Goal: Check status: Check status

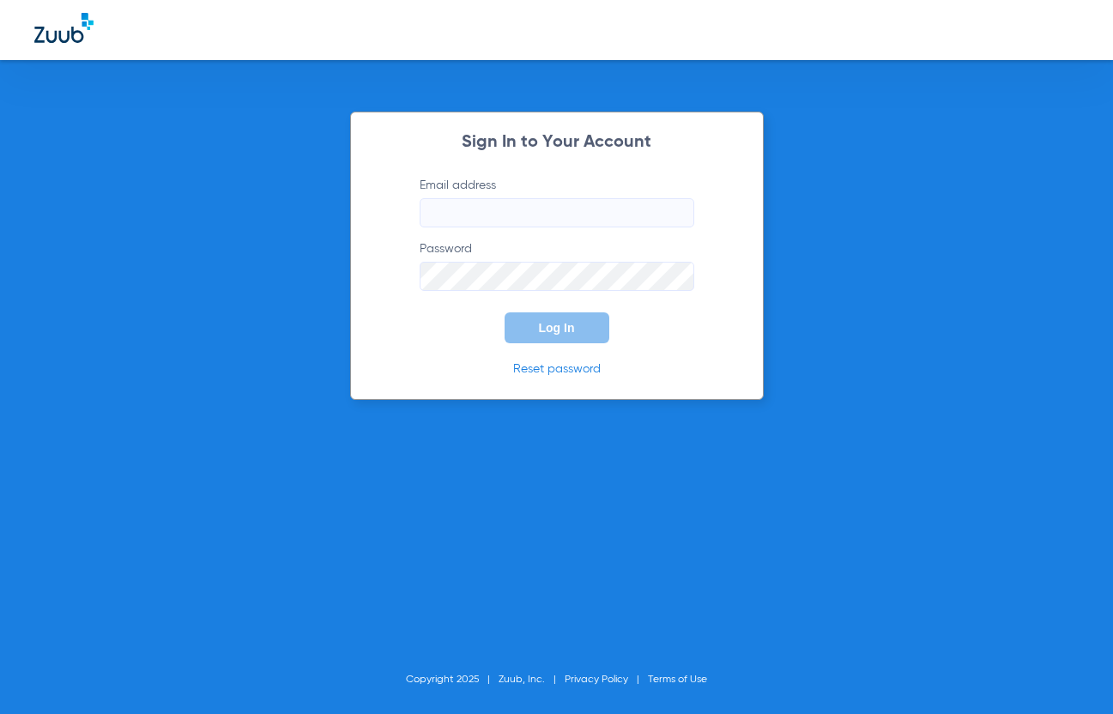
type input "[EMAIL_ADDRESS][DOMAIN_NAME]"
click at [554, 323] on span "Log In" at bounding box center [557, 328] width 36 height 14
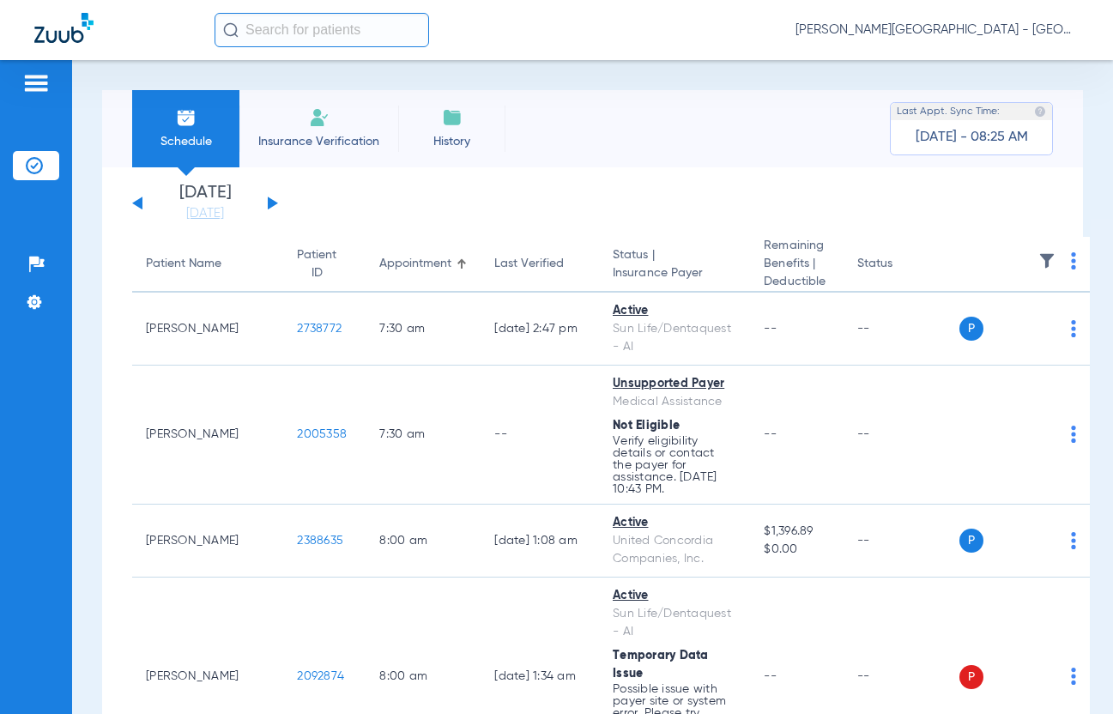
click at [271, 202] on button at bounding box center [273, 202] width 10 height 13
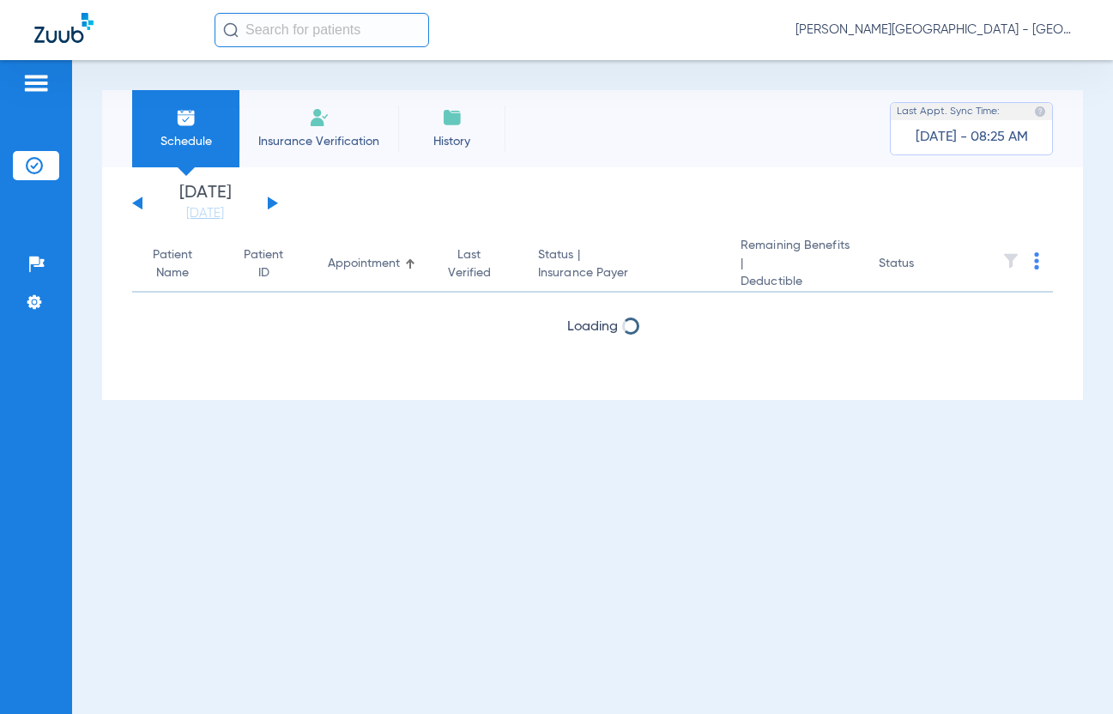
click at [139, 202] on button at bounding box center [137, 202] width 10 height 13
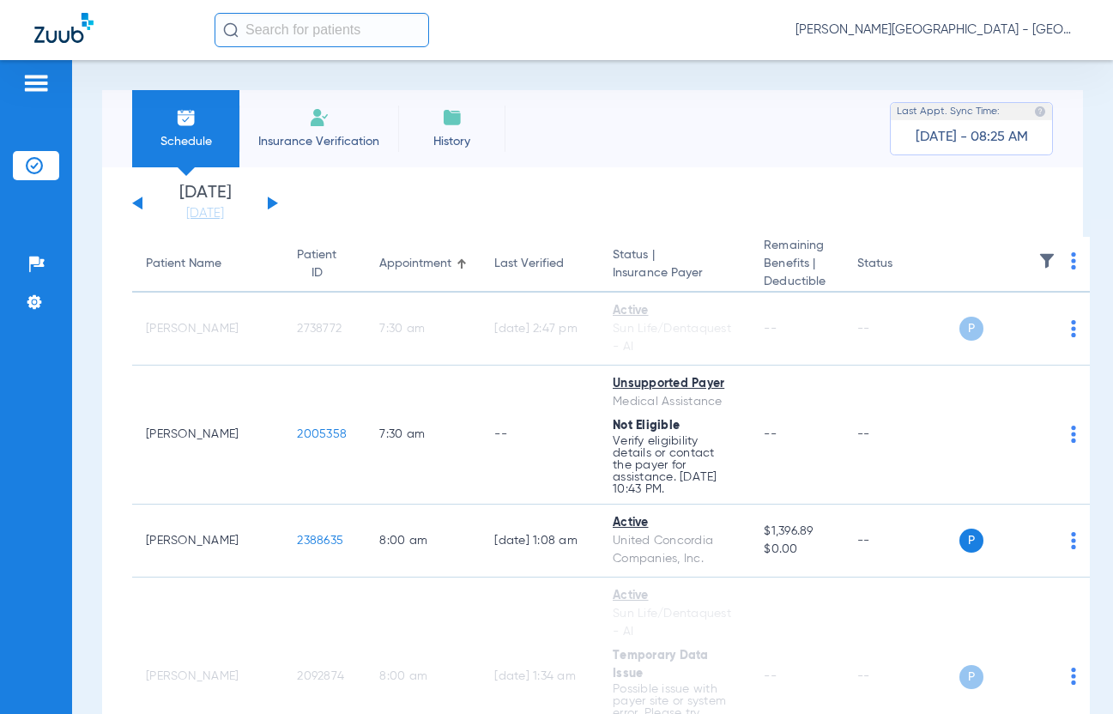
click at [271, 204] on button at bounding box center [273, 202] width 10 height 13
